Goal: Information Seeking & Learning: Learn about a topic

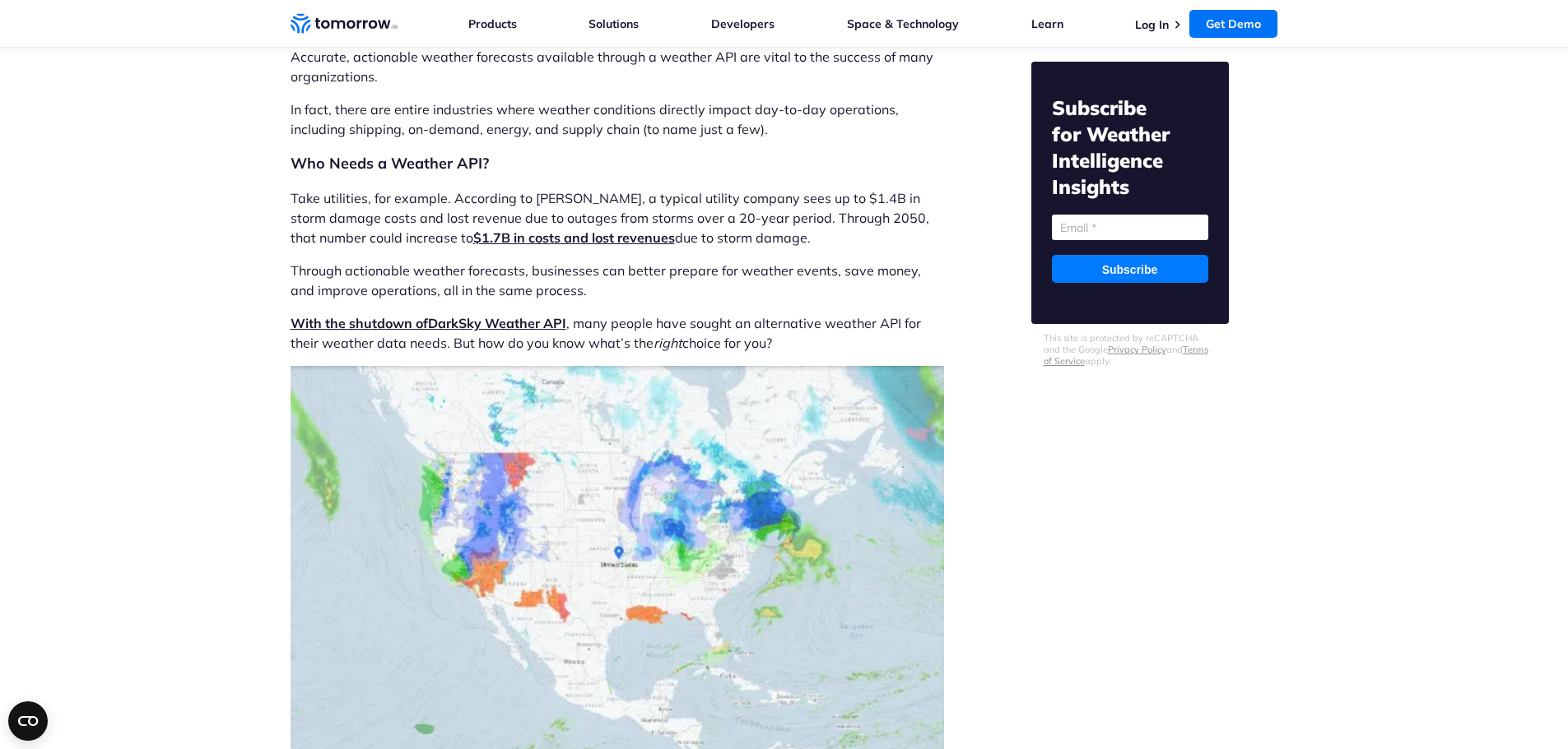
scroll to position [494, 0]
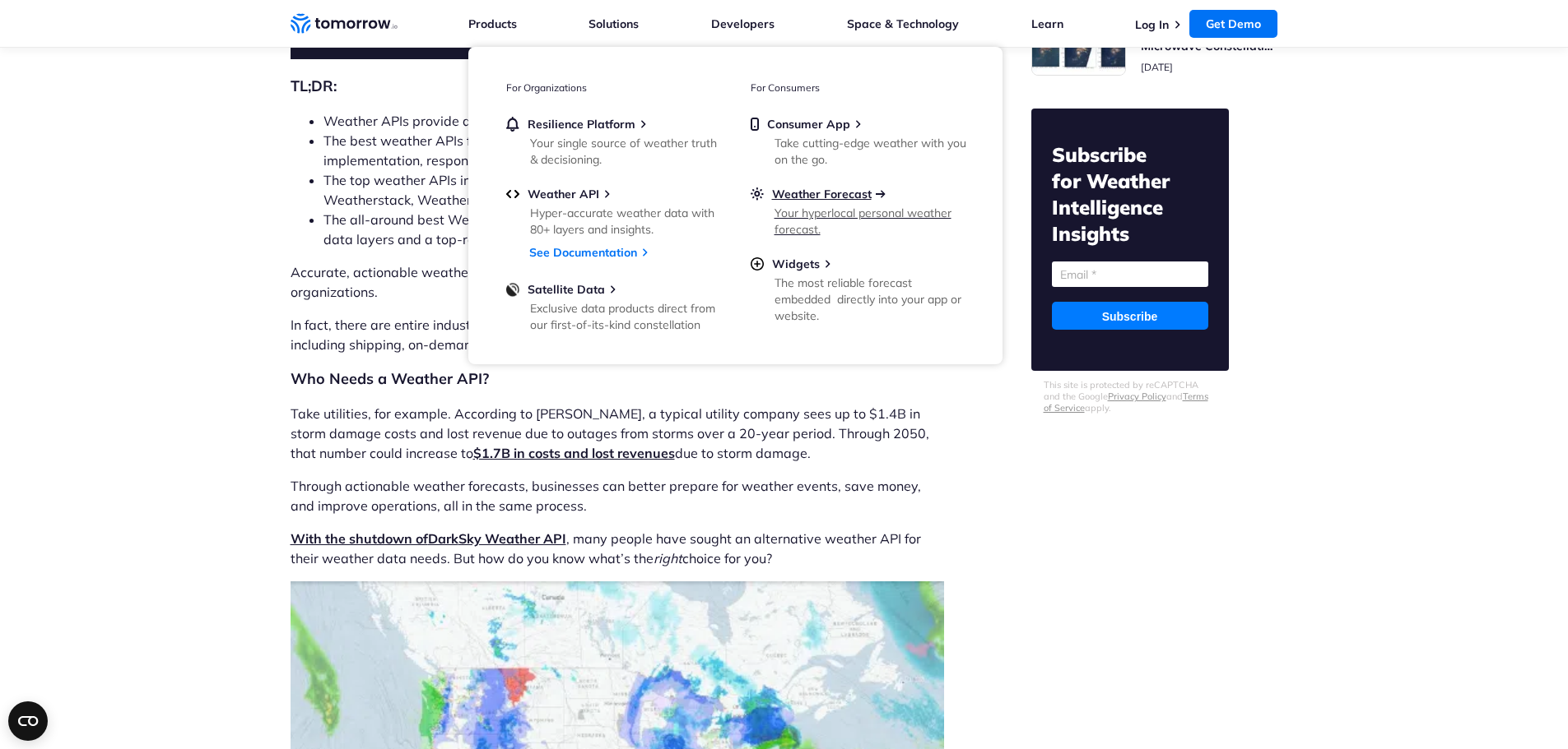
click at [805, 193] on span "Weather Forecast" at bounding box center [821, 194] width 100 height 15
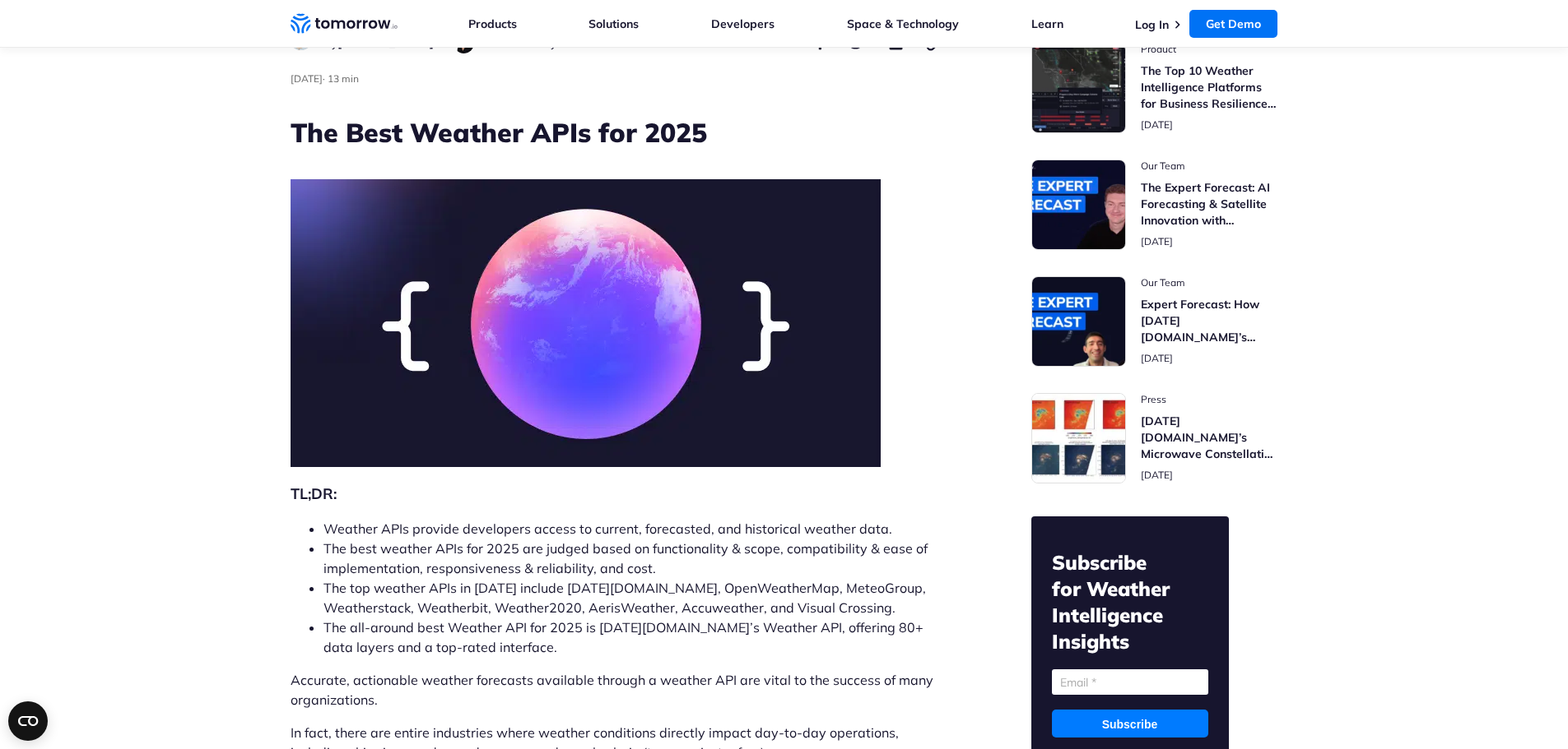
scroll to position [0, 0]
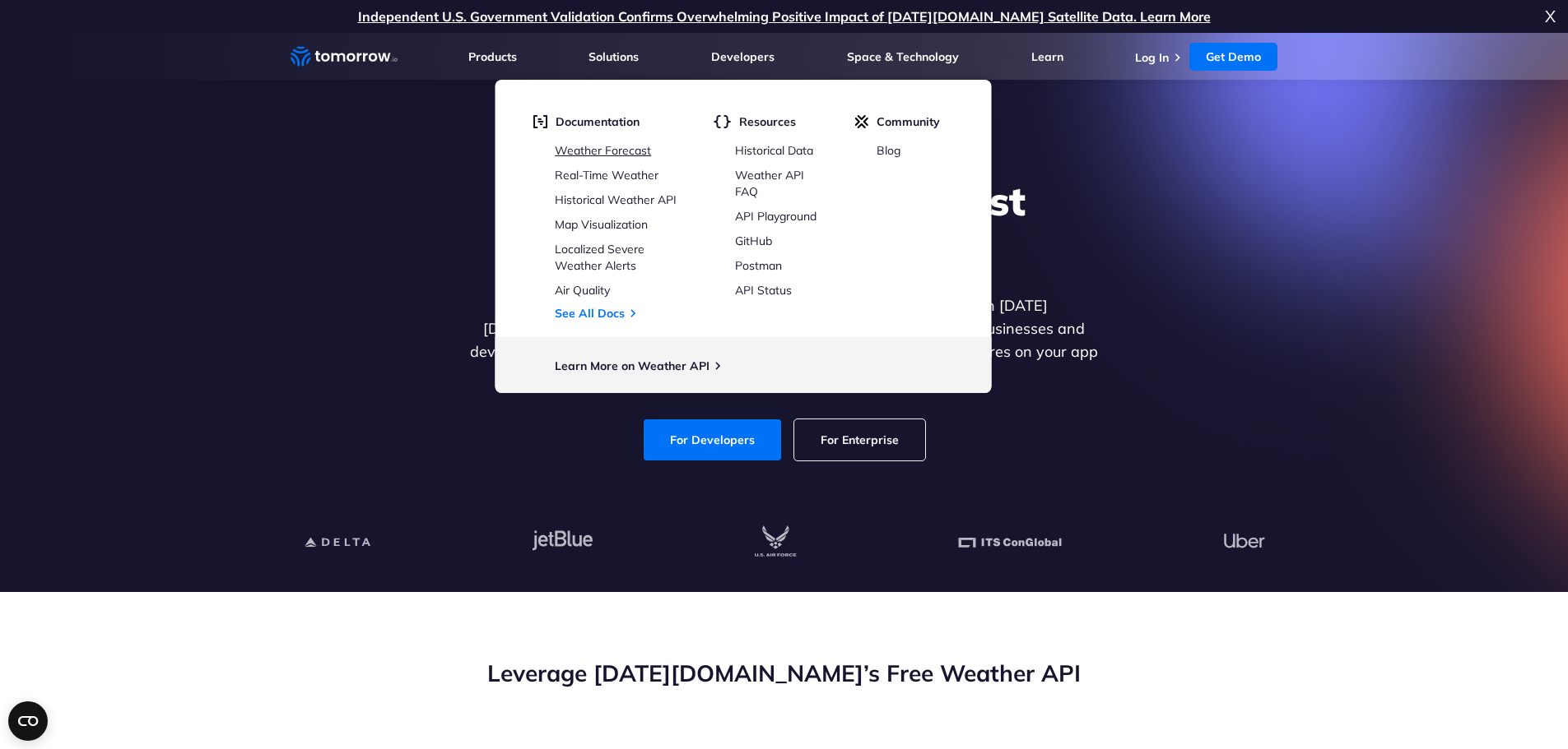
click at [591, 147] on link "Weather Forecast" at bounding box center [603, 151] width 96 height 15
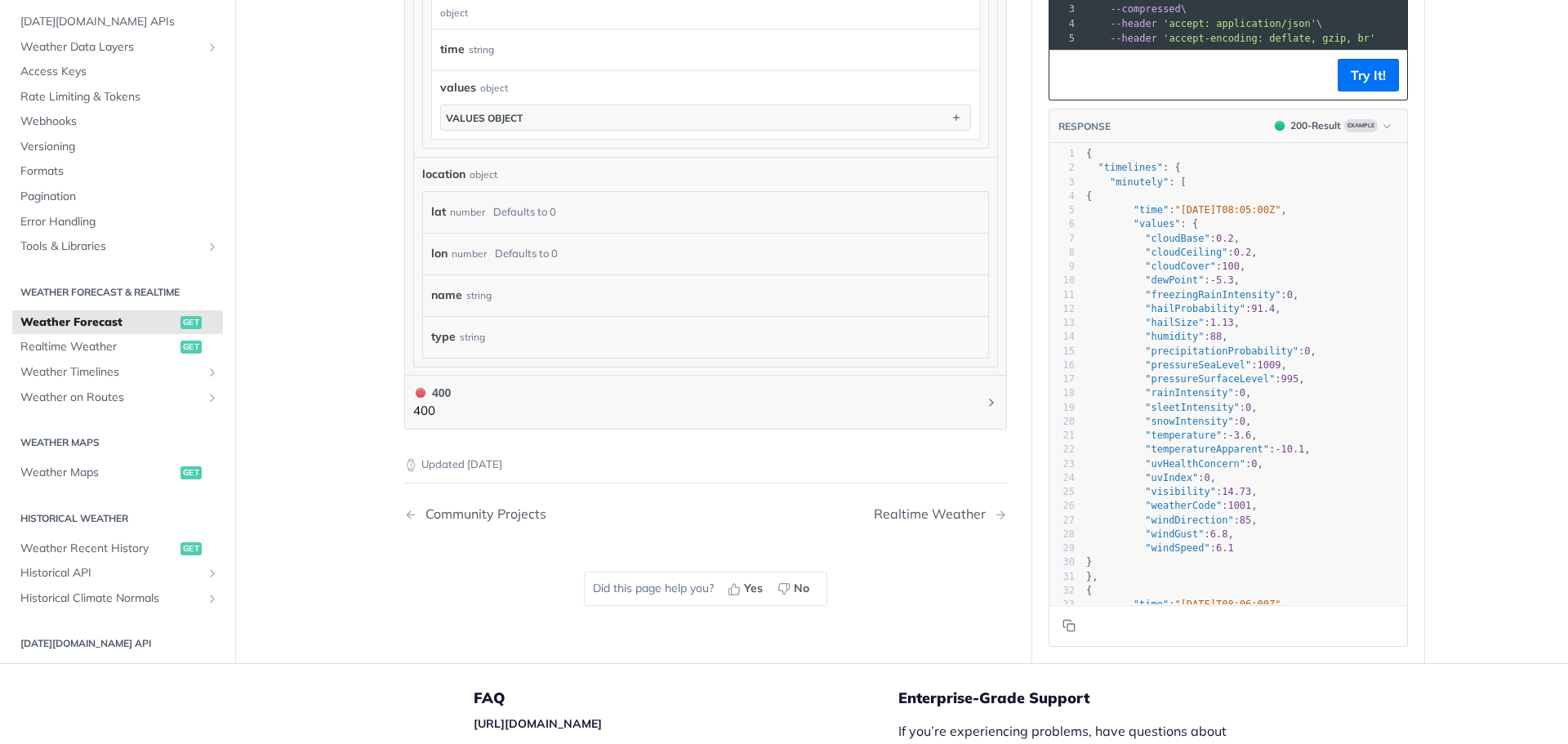
scroll to position [1471, 0]
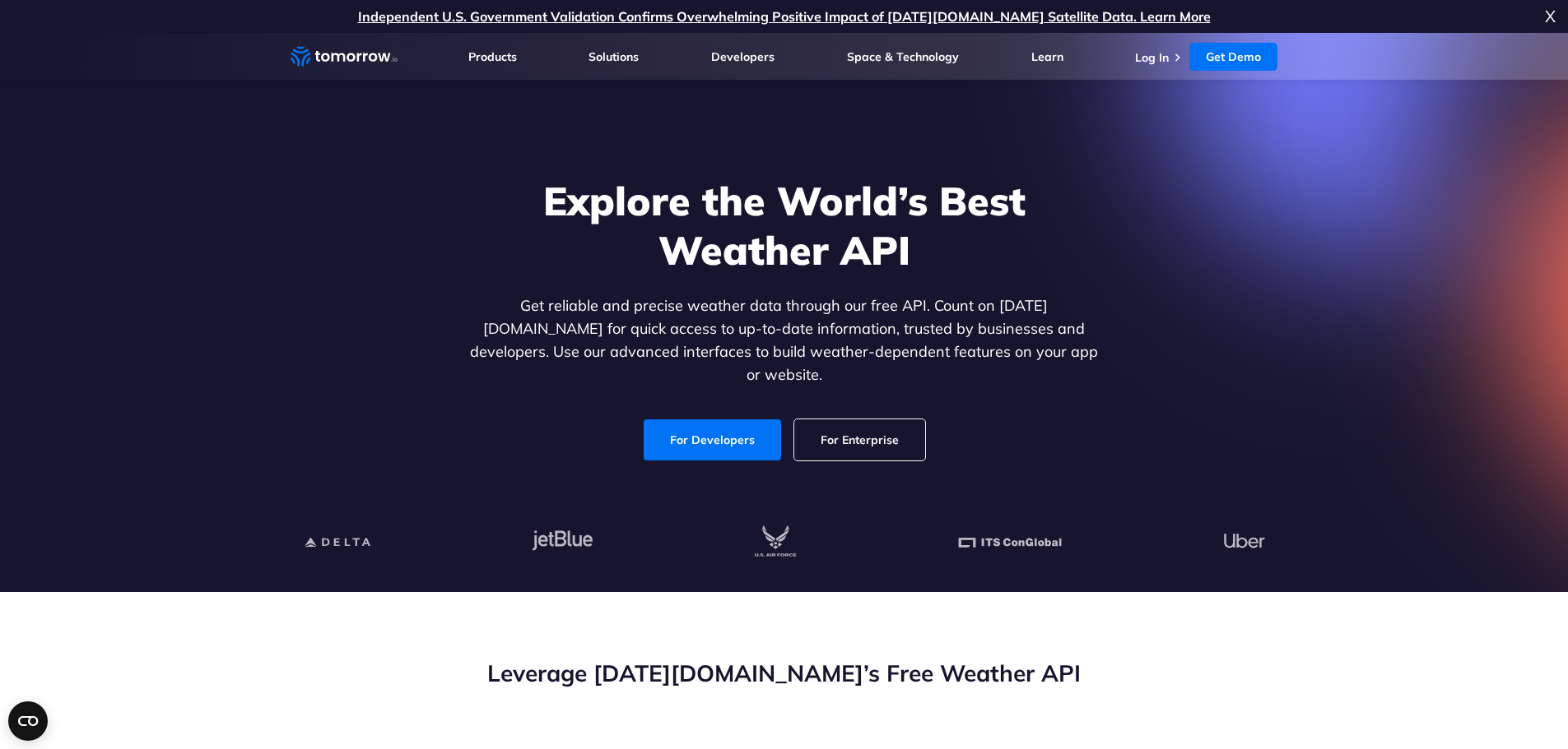
drag, startPoint x: 0, startPoint y: 0, endPoint x: 852, endPoint y: 414, distance: 947.3
click at [852, 420] on link "For Enterprise" at bounding box center [859, 440] width 131 height 41
click at [1541, 15] on p "Independent U.S. Government Validation Confirms Overwhelming Positive Impact of…" at bounding box center [784, 16] width 1568 height 33
